Goal: Transaction & Acquisition: Book appointment/travel/reservation

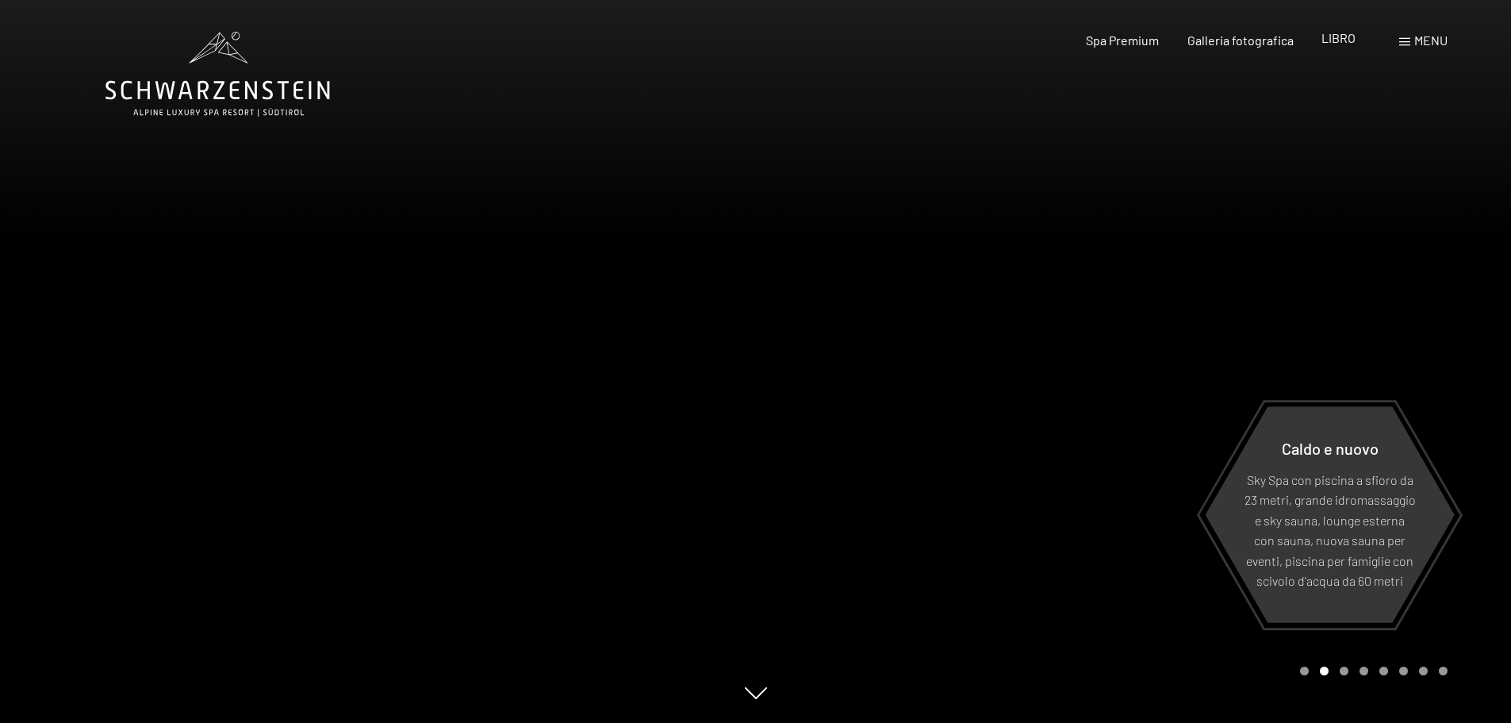
click at [1337, 41] on font "LIBRO" at bounding box center [1339, 37] width 34 height 15
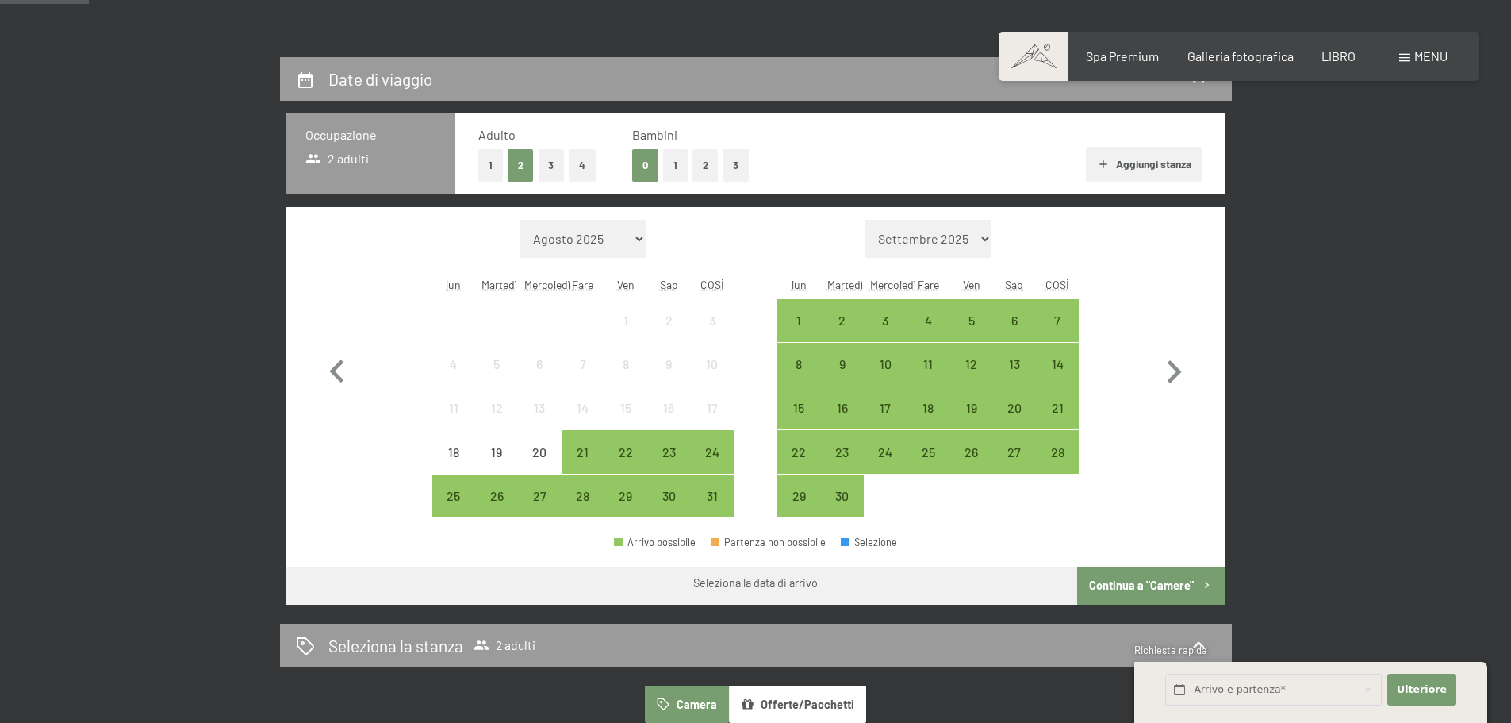
scroll to position [322, 0]
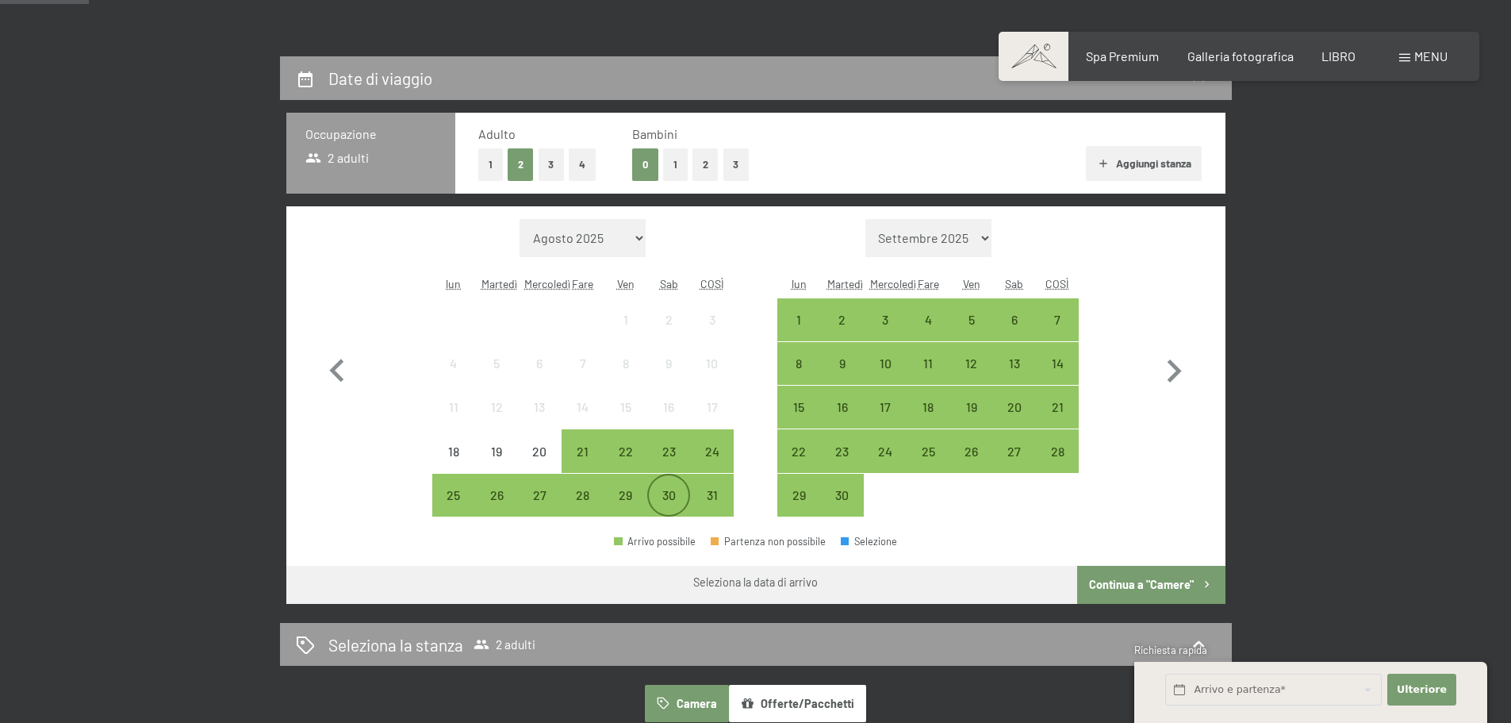
click at [682, 489] on div "30" at bounding box center [669, 509] width 40 height 40
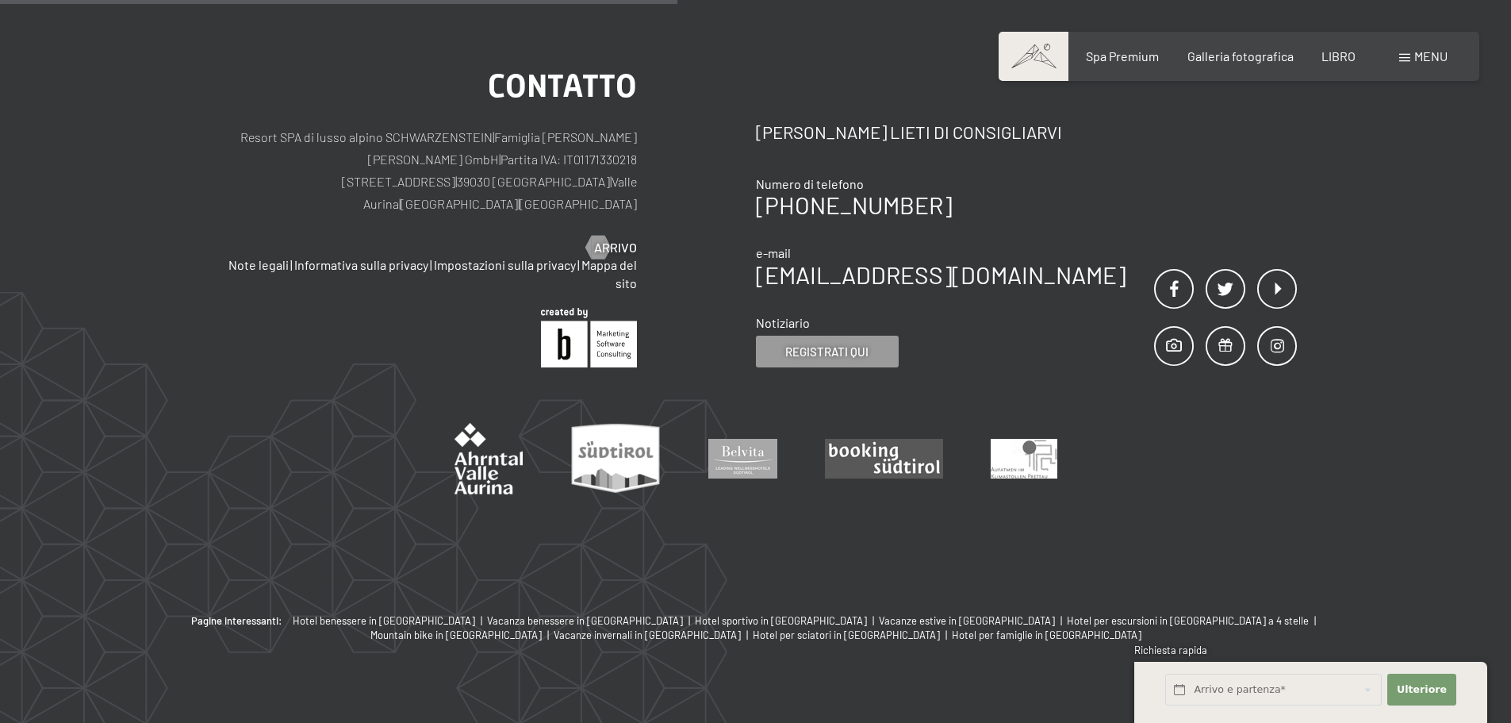
scroll to position [804, 0]
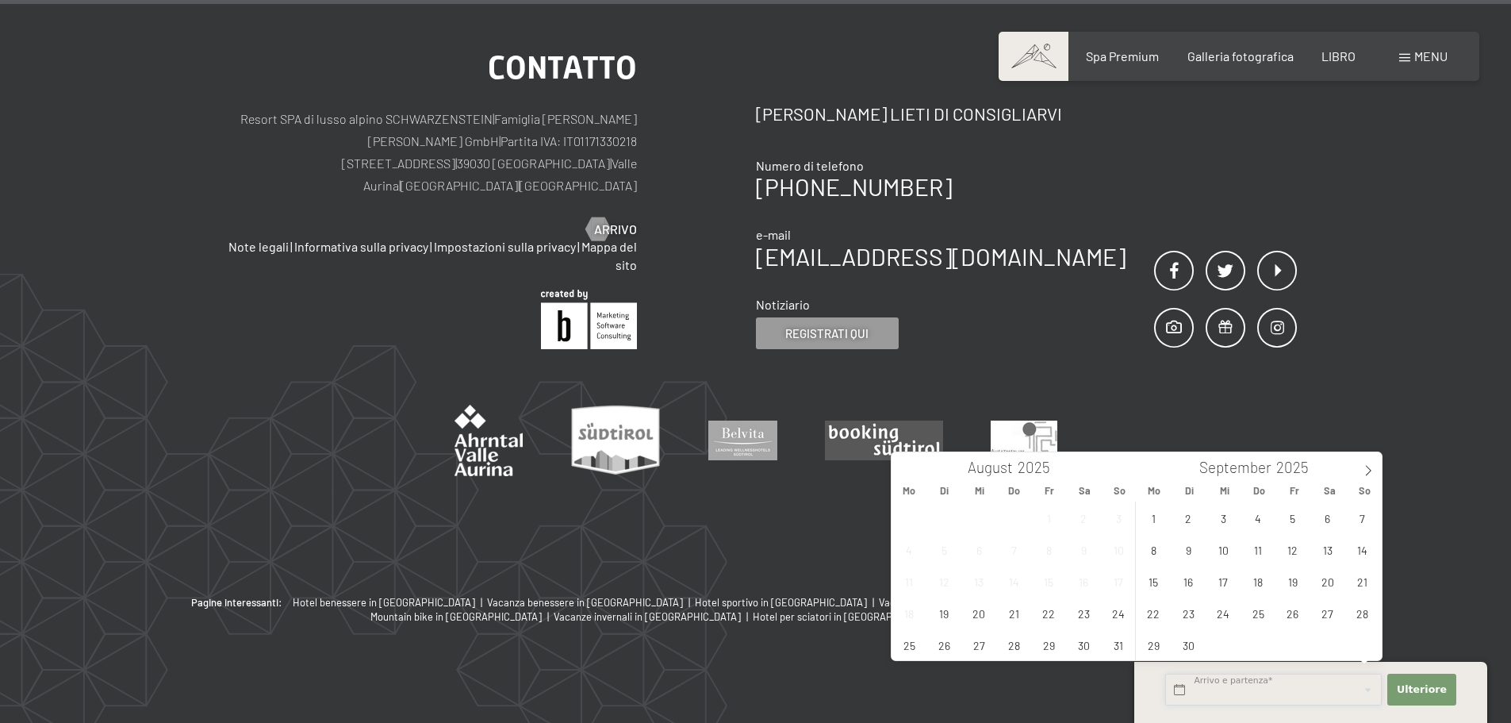
click at [1201, 691] on input "text" at bounding box center [1274, 690] width 217 height 33
click at [1093, 640] on span "30" at bounding box center [1084, 644] width 31 height 31
click at [1295, 514] on span "5" at bounding box center [1292, 517] width 31 height 31
type input "[DATE] - [DATE]"
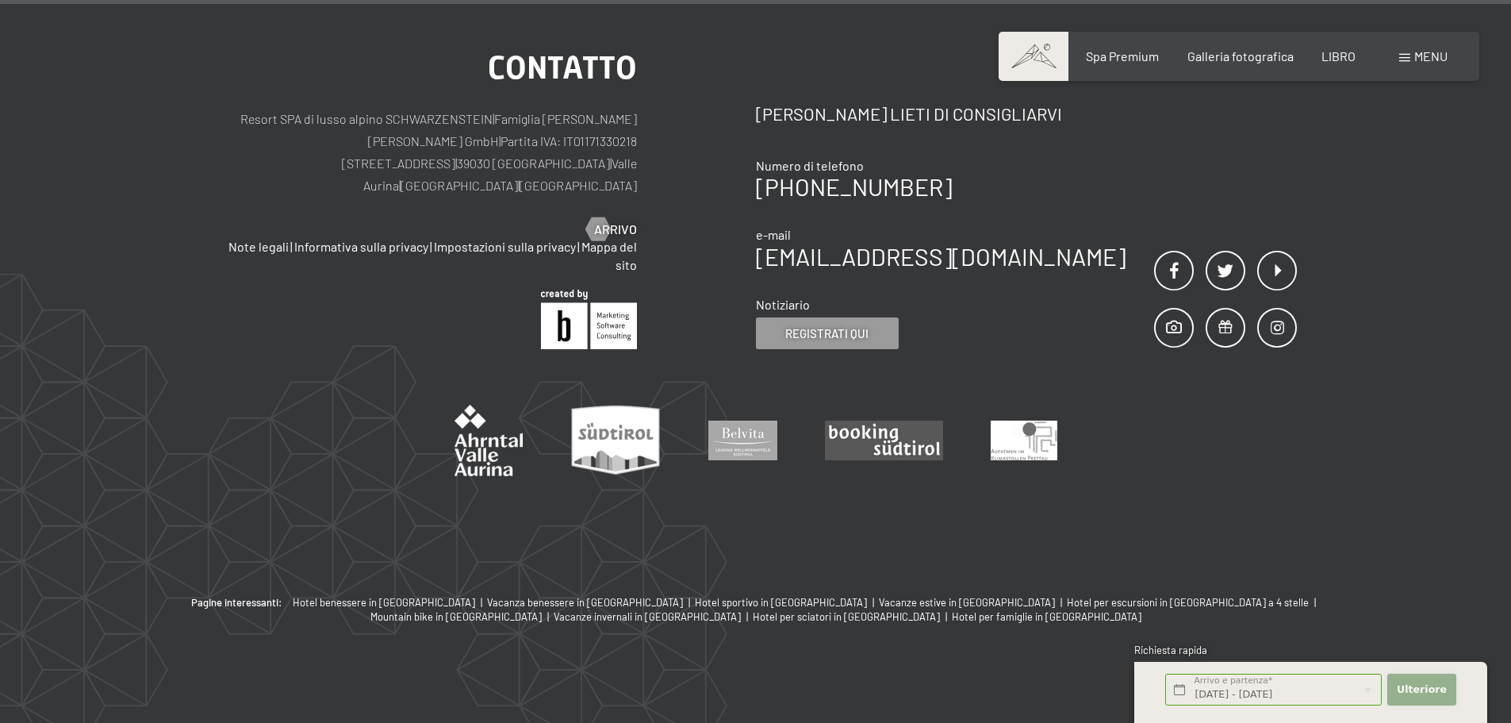
click at [1424, 686] on font "Ulteriore" at bounding box center [1422, 689] width 50 height 12
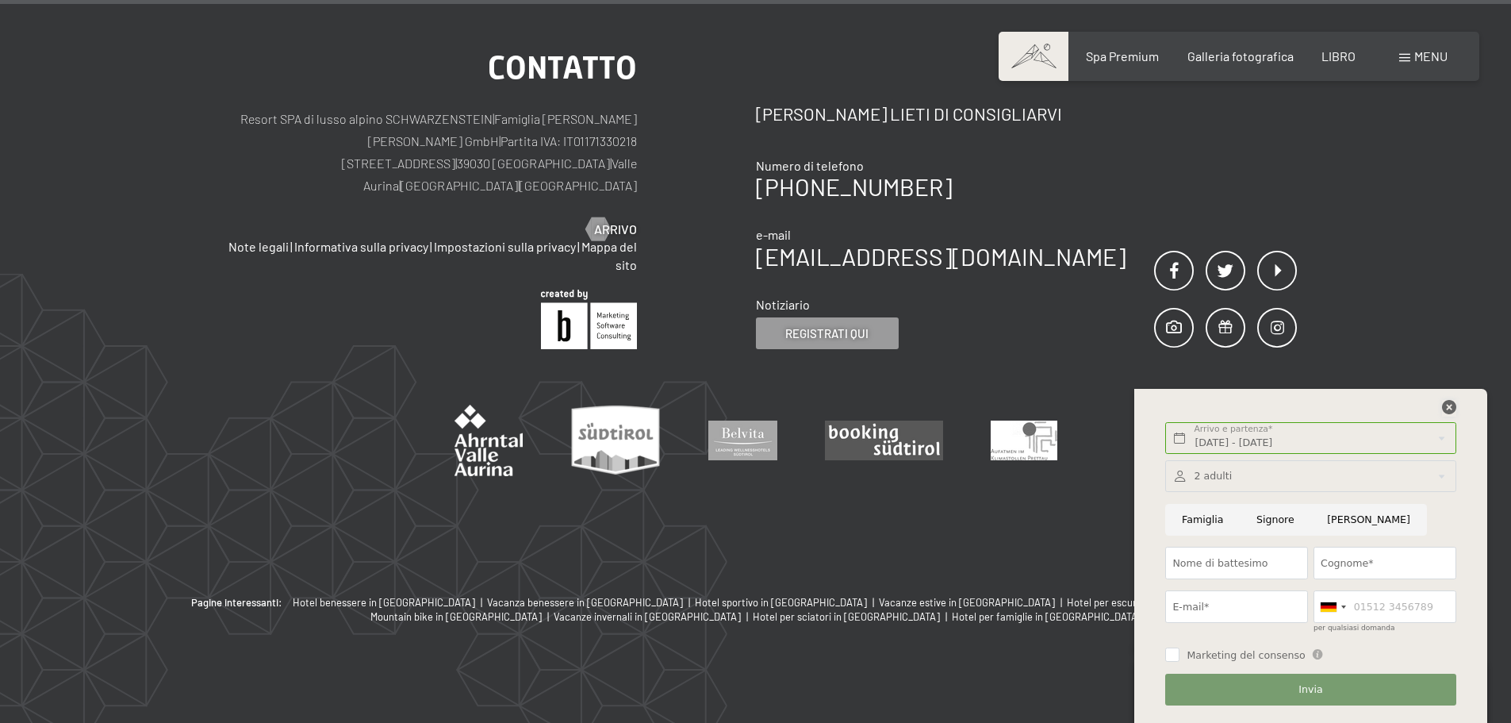
click at [1449, 406] on icon at bounding box center [1449, 407] width 14 height 14
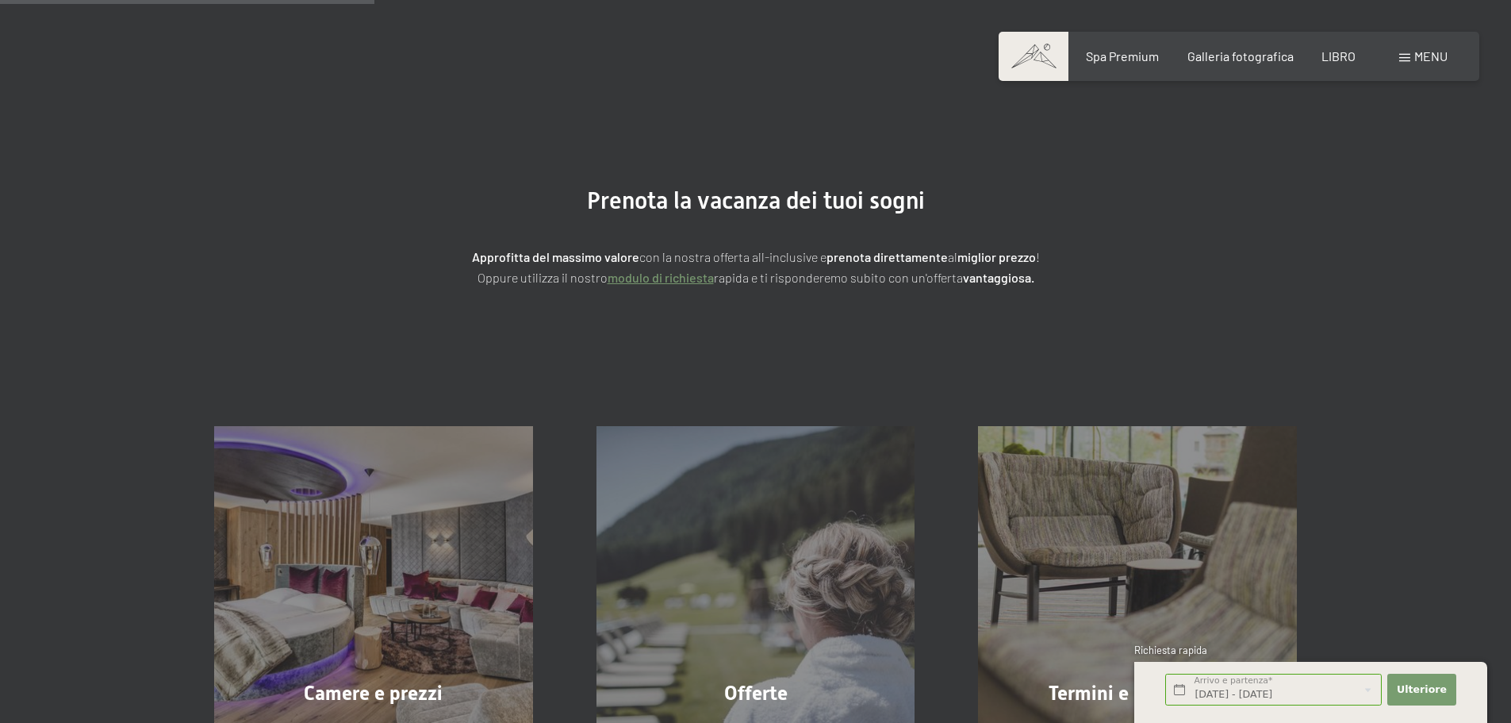
scroll to position [0, 0]
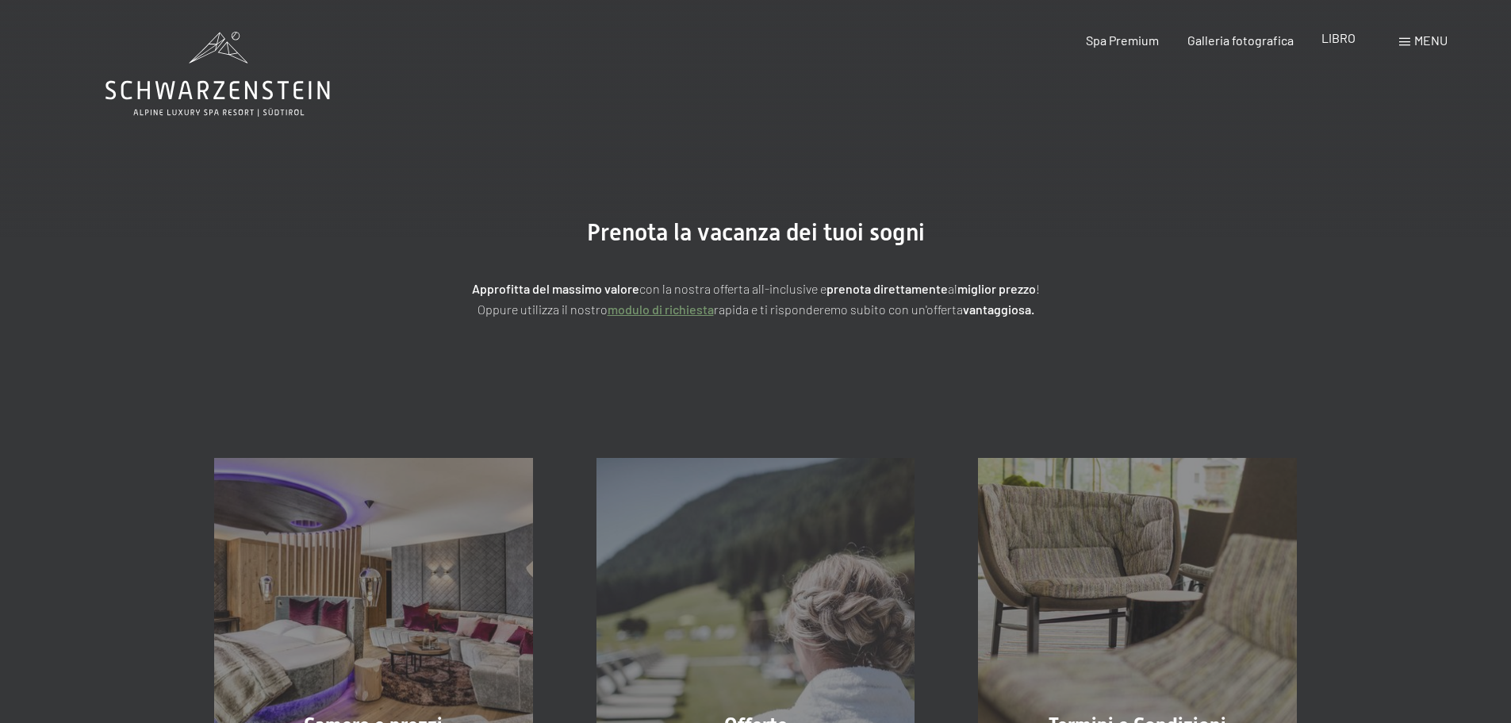
click at [1331, 39] on font "LIBRO" at bounding box center [1339, 37] width 34 height 15
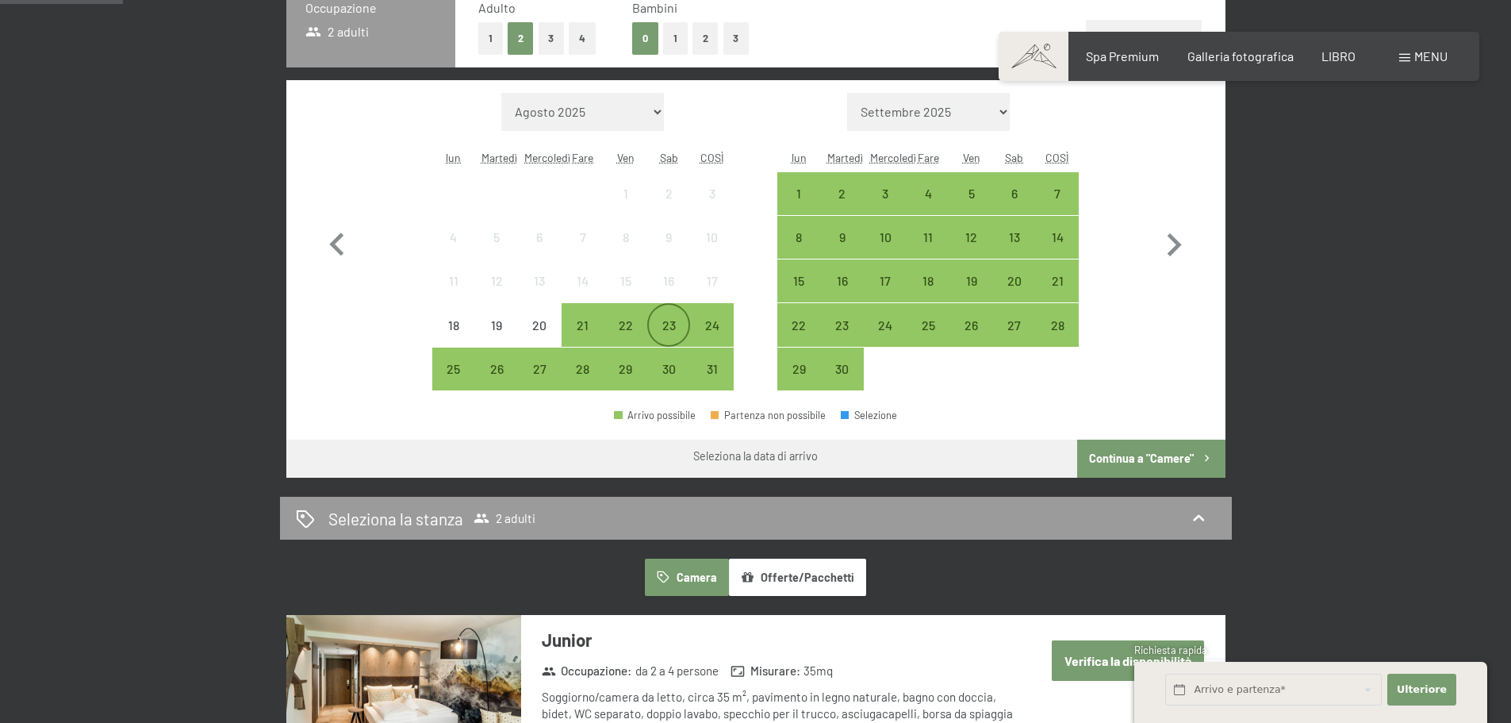
scroll to position [447, 0]
click at [674, 377] on div "30" at bounding box center [669, 383] width 40 height 40
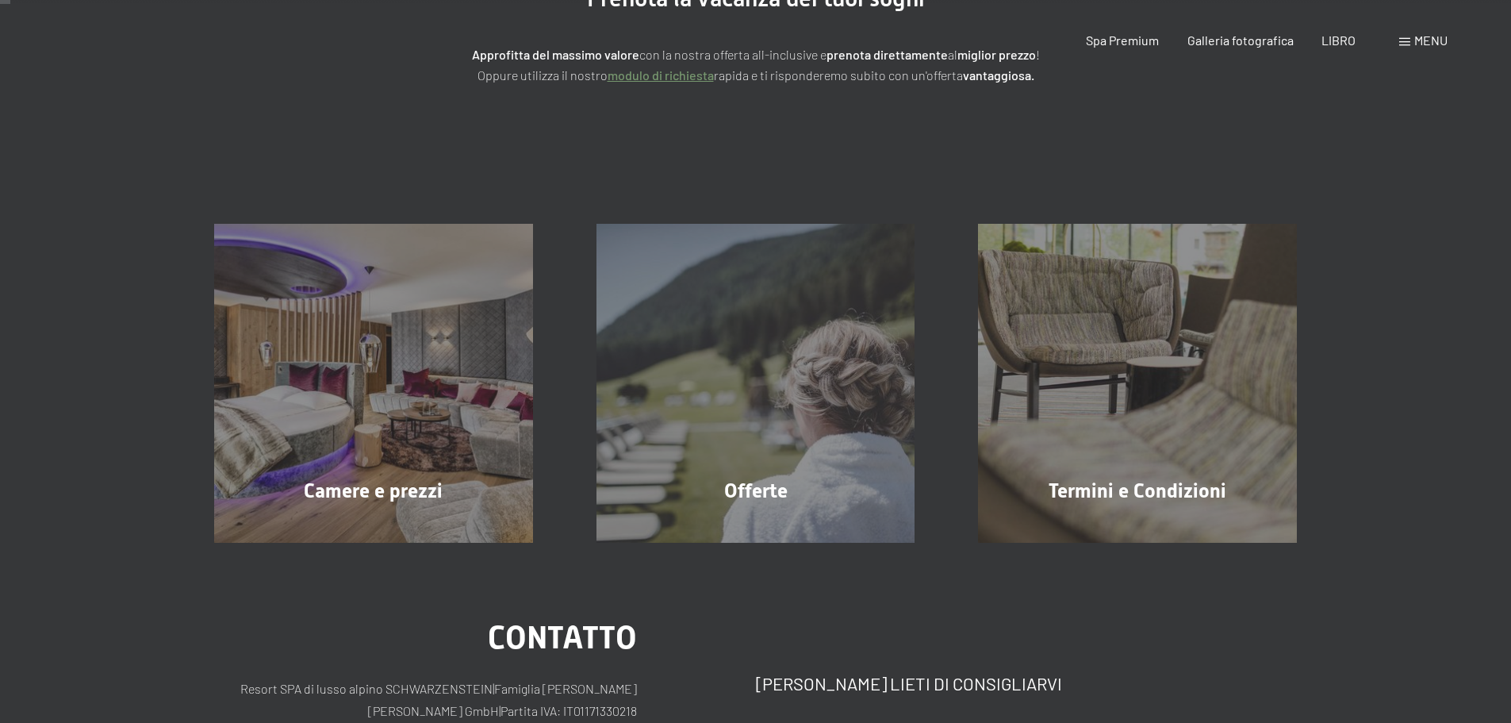
scroll to position [0, 0]
